Goal: Transaction & Acquisition: Obtain resource

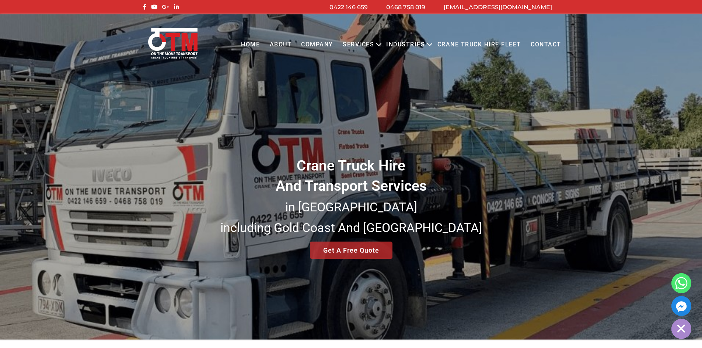
click at [475, 43] on link "Crane Truck Hire Fleet" at bounding box center [478, 45] width 93 height 20
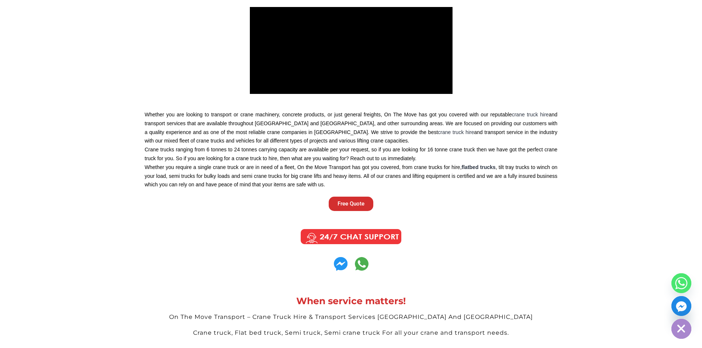
scroll to position [1730, 0]
click at [359, 201] on span "Free Quote" at bounding box center [350, 204] width 27 height 6
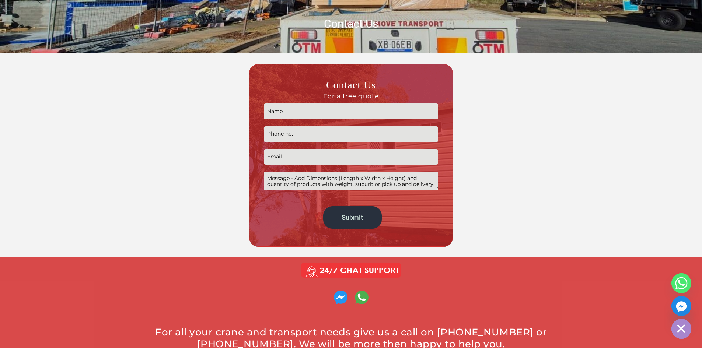
scroll to position [184, 0]
